Goal: Transaction & Acquisition: Purchase product/service

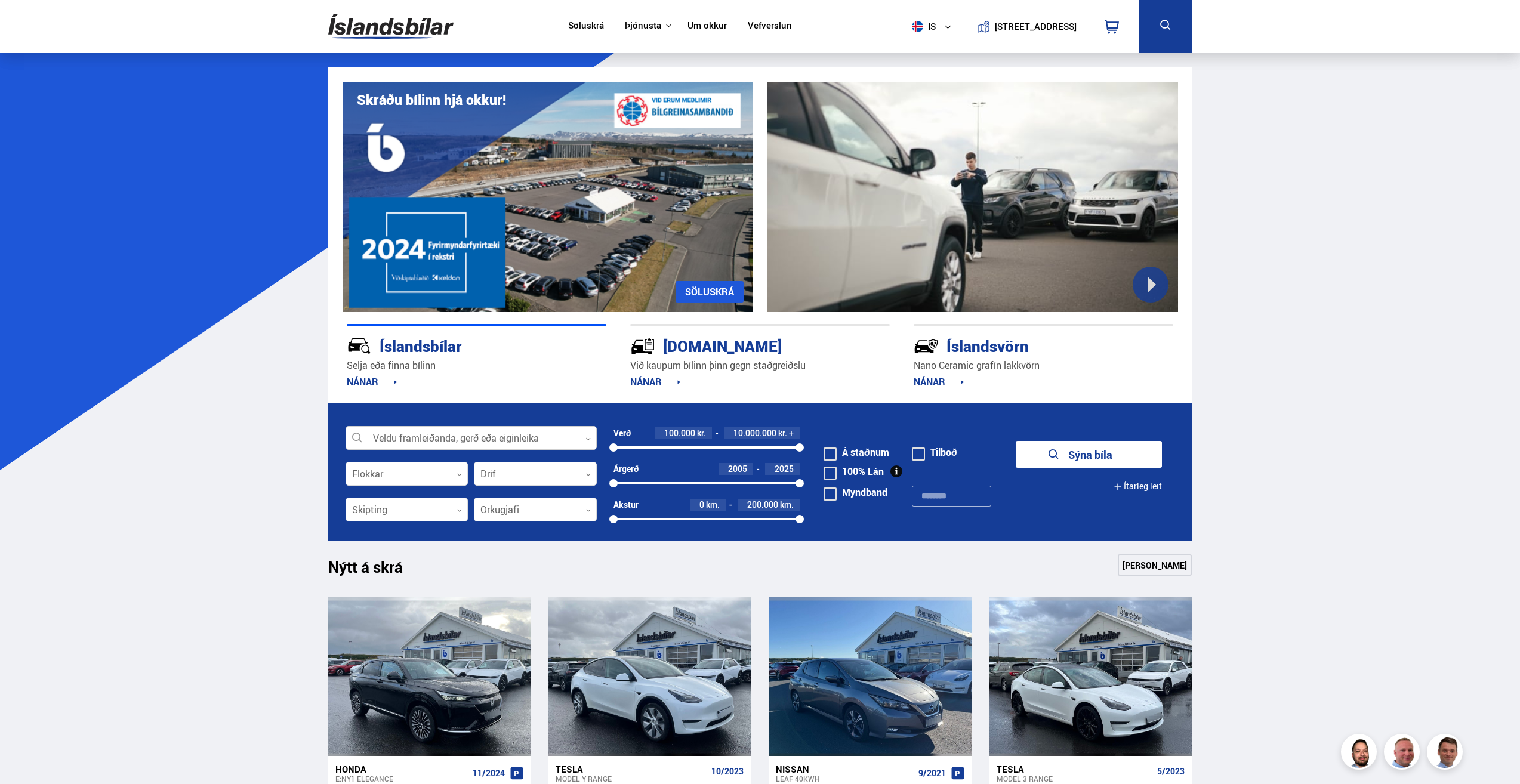
click at [420, 440] on div at bounding box center [471, 439] width 251 height 24
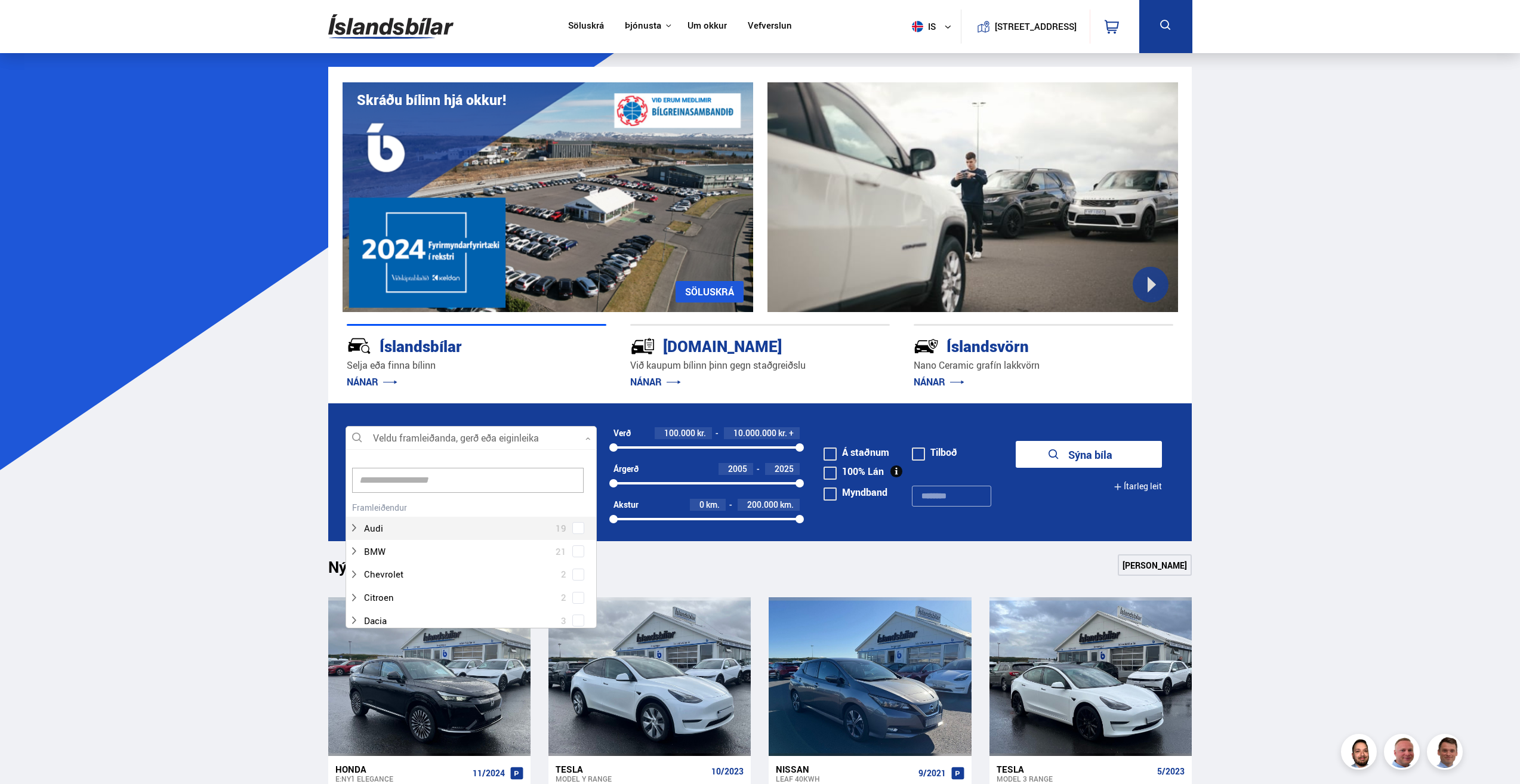
scroll to position [177, 247]
click at [409, 484] on input at bounding box center [468, 480] width 232 height 25
type input "*****"
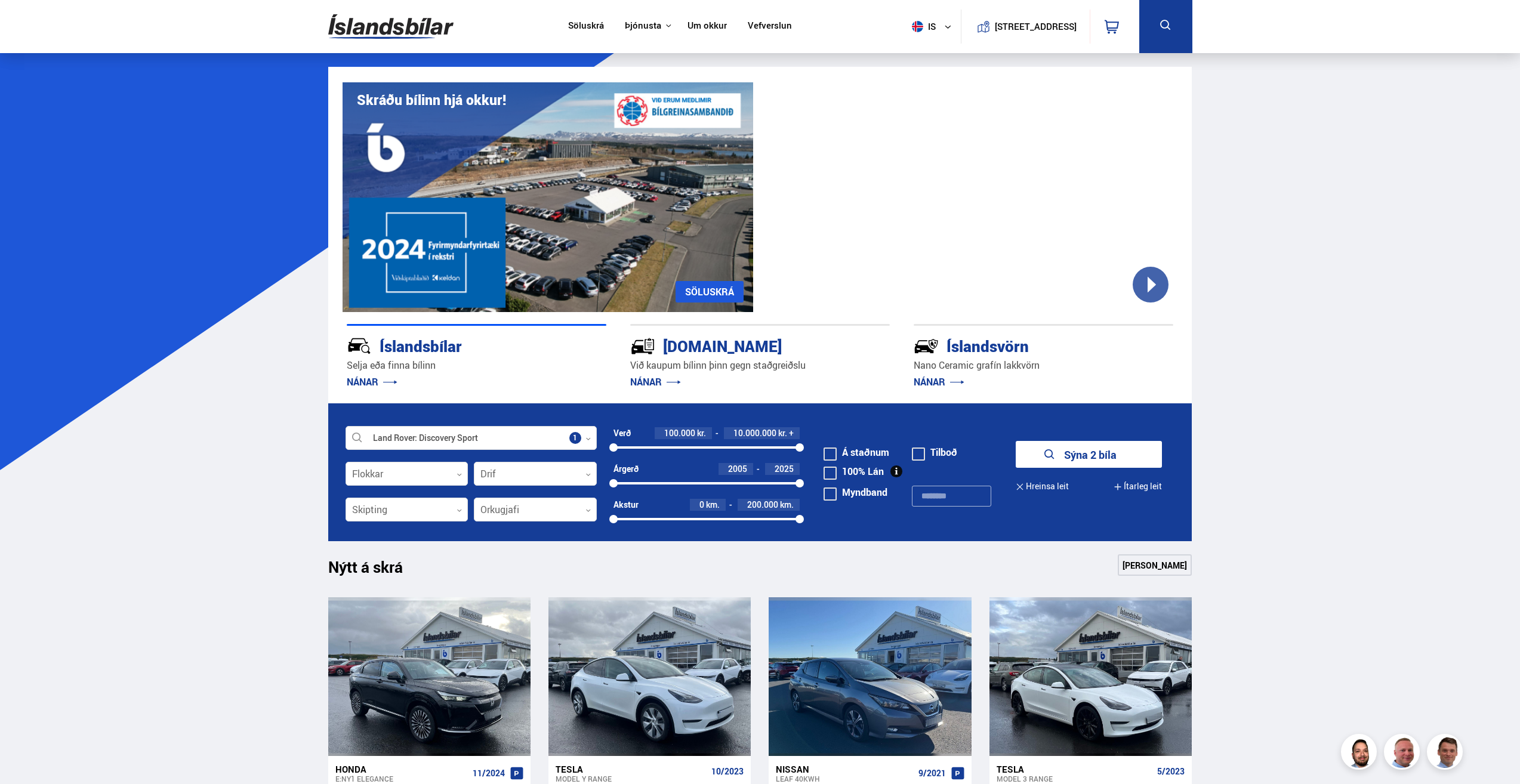
click at [1097, 456] on button "Sýna 2 bíla" at bounding box center [1088, 454] width 146 height 27
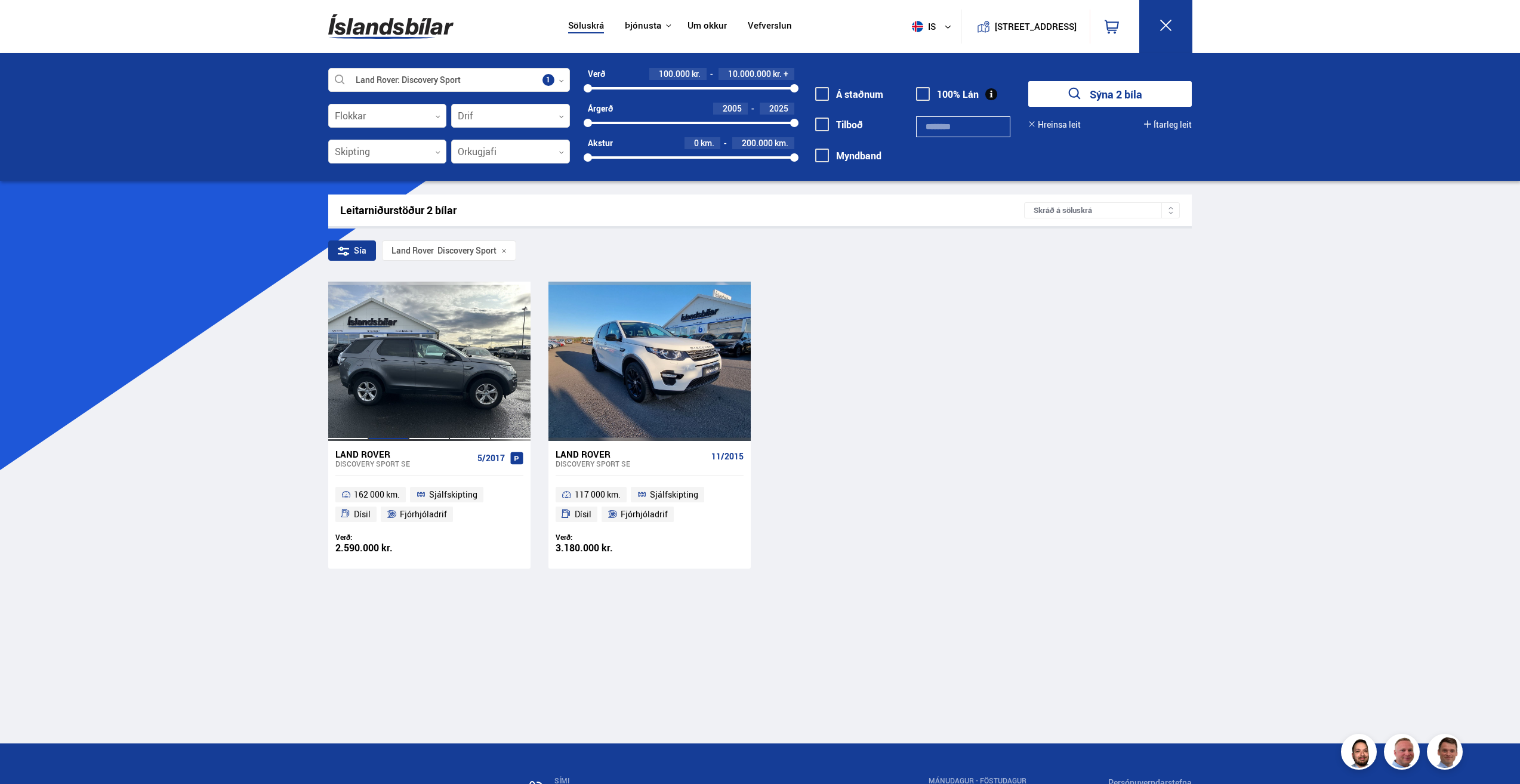
click at [394, 374] on div at bounding box center [388, 361] width 40 height 159
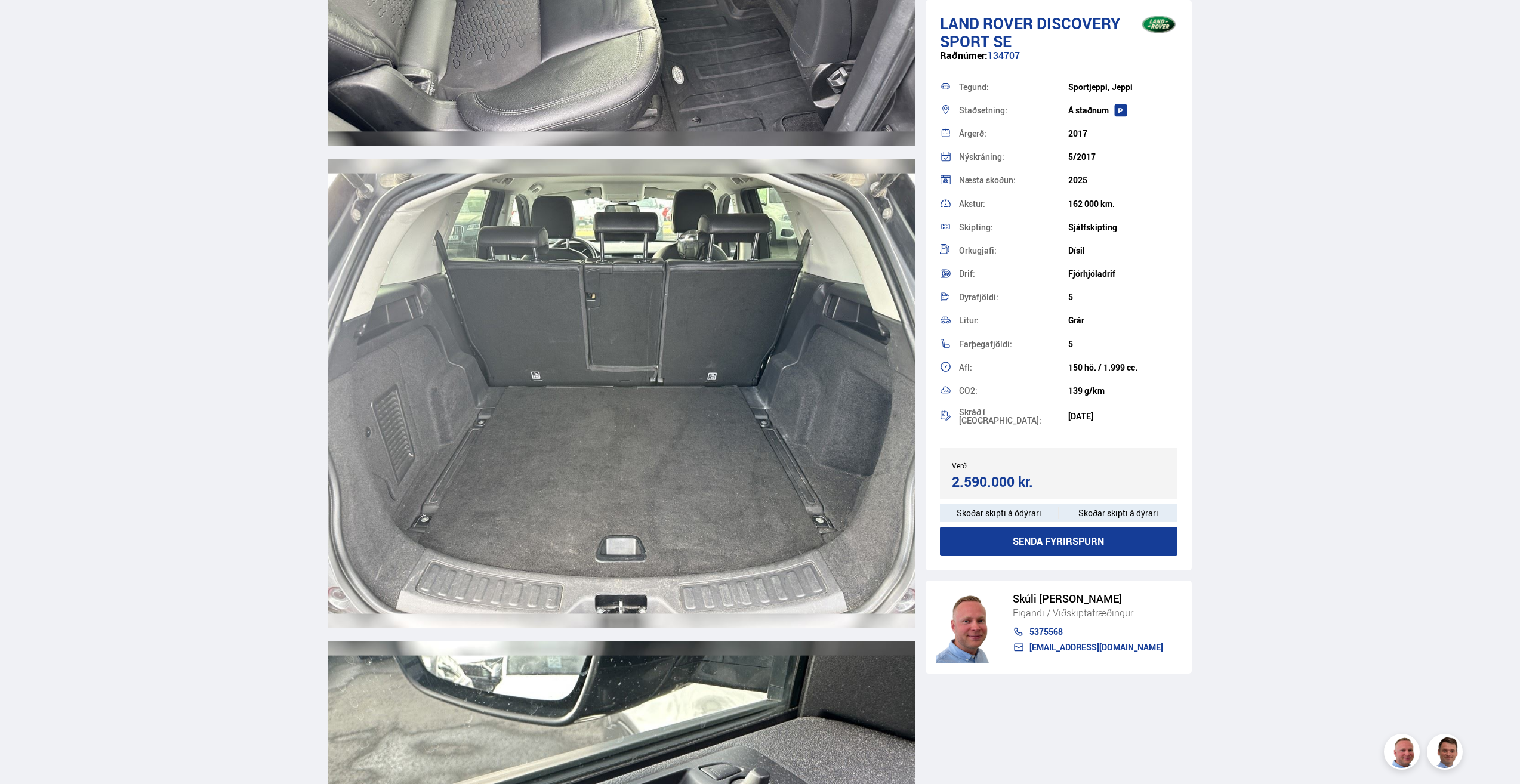
scroll to position [10379, 0]
